Goal: Task Accomplishment & Management: Use online tool/utility

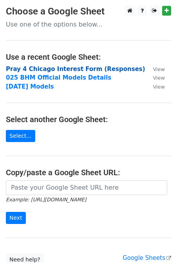
click at [73, 68] on strong "Pray 4 Chicago Interest Form (Responses)" at bounding box center [75, 69] width 139 height 7
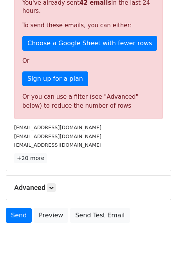
scroll to position [197, 0]
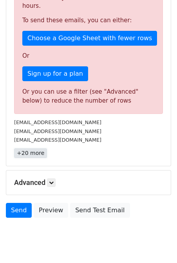
click at [23, 148] on link "+20 more" at bounding box center [30, 153] width 33 height 10
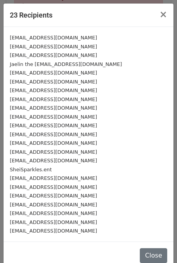
click at [60, 38] on small "[EMAIL_ADDRESS][DOMAIN_NAME]" at bounding box center [53, 38] width 87 height 6
